Goal: Task Accomplishment & Management: Manage account settings

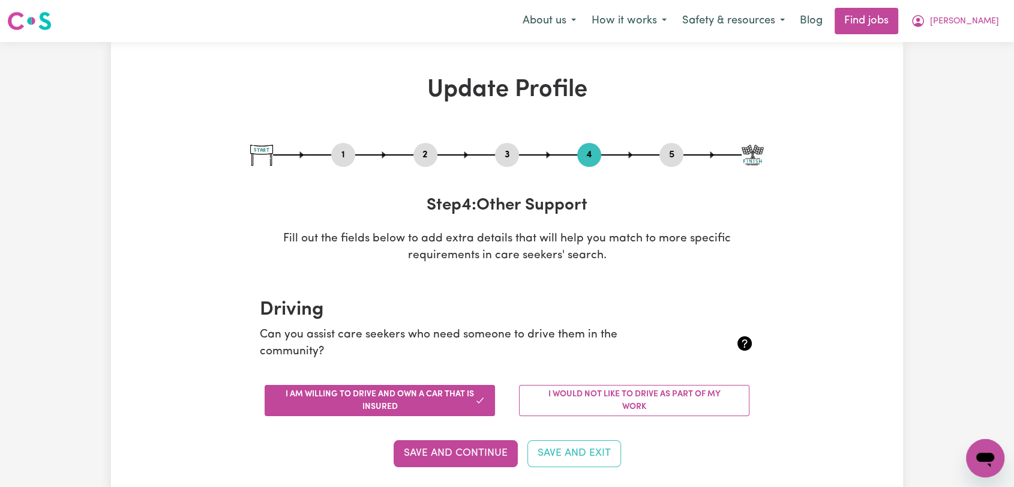
click at [1007, 16] on div "Menu About us How it works Safety & resources Blog Find jobs [PERSON_NAME]" at bounding box center [507, 21] width 1014 height 28
click at [986, 25] on span "[PERSON_NAME]" at bounding box center [964, 21] width 69 height 13
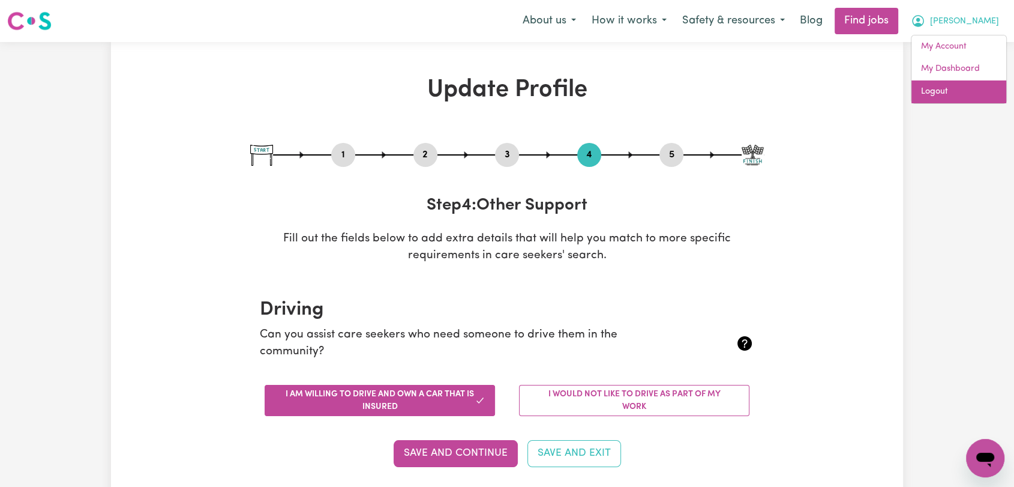
click at [949, 97] on link "Logout" at bounding box center [959, 91] width 95 height 23
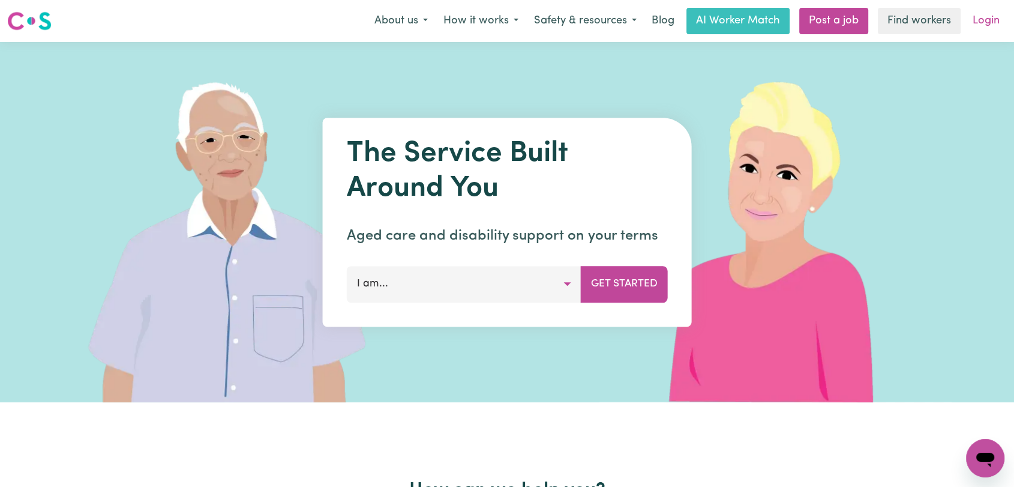
click at [990, 26] on link "Login" at bounding box center [986, 21] width 41 height 26
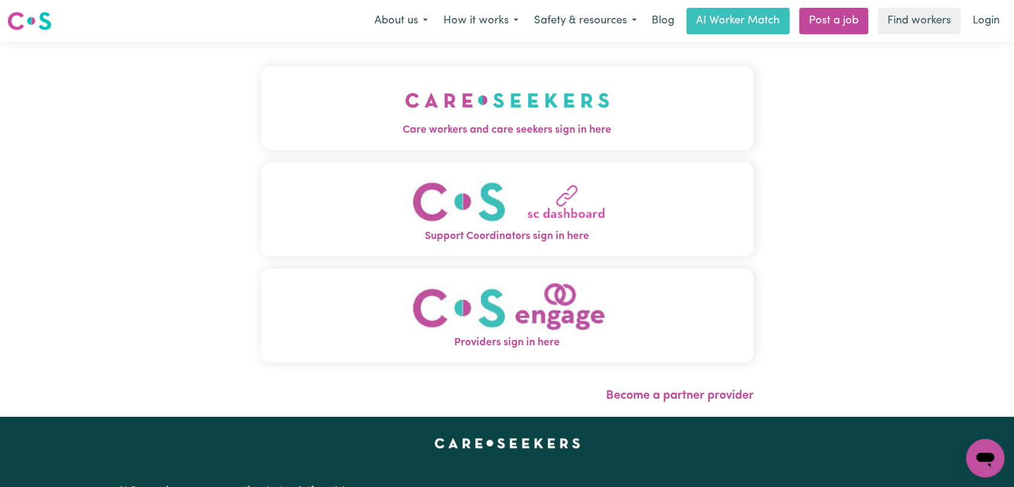
click at [376, 110] on button "Care workers and care seekers sign in here" at bounding box center [507, 108] width 493 height 84
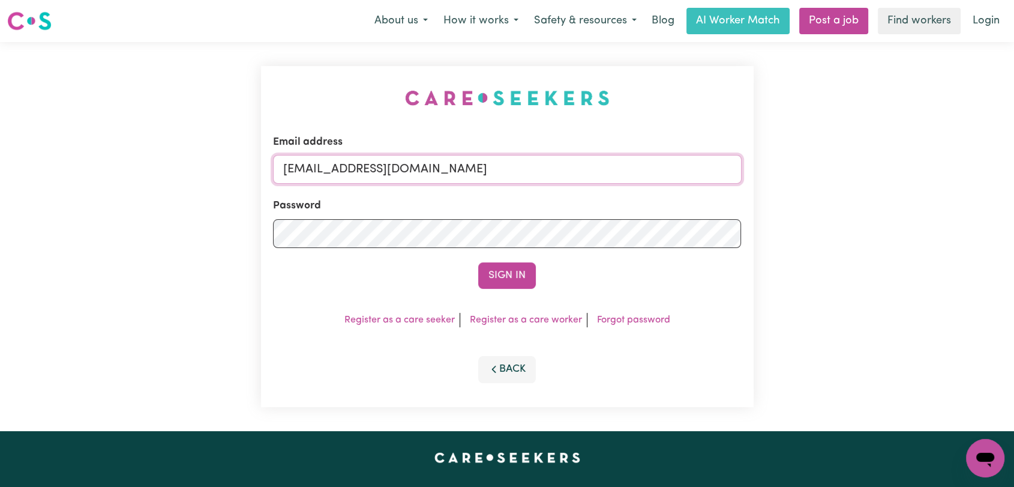
click at [523, 170] on input "[EMAIL_ADDRESS][DOMAIN_NAME]" at bounding box center [507, 169] width 469 height 29
drag, startPoint x: 344, startPoint y: 174, endPoint x: 532, endPoint y: 199, distance: 189.4
click at [532, 199] on form "Email address Superuser~[EMAIL_ADDRESS][DOMAIN_NAME] Password Sign In" at bounding box center [507, 211] width 469 height 154
drag, startPoint x: 345, startPoint y: 170, endPoint x: 470, endPoint y: 178, distance: 125.7
click at [470, 178] on input "Superuser~[EMAIL_ADDRESS][DOMAIN_NAME]" at bounding box center [507, 169] width 469 height 29
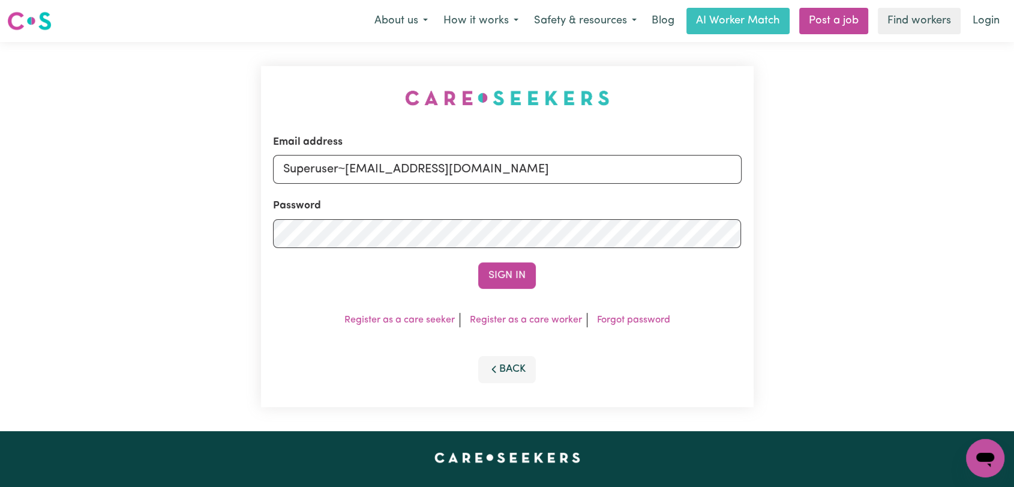
drag, startPoint x: 499, startPoint y: 175, endPoint x: 343, endPoint y: 165, distance: 155.8
click at [343, 165] on input "Superuser~[EMAIL_ADDRESS][DOMAIN_NAME]" at bounding box center [507, 169] width 469 height 29
type input "Superuser~[EMAIL_ADDRESS][DOMAIN_NAME]"
click at [509, 272] on button "Sign In" at bounding box center [507, 275] width 58 height 26
